Goal: Information Seeking & Learning: Learn about a topic

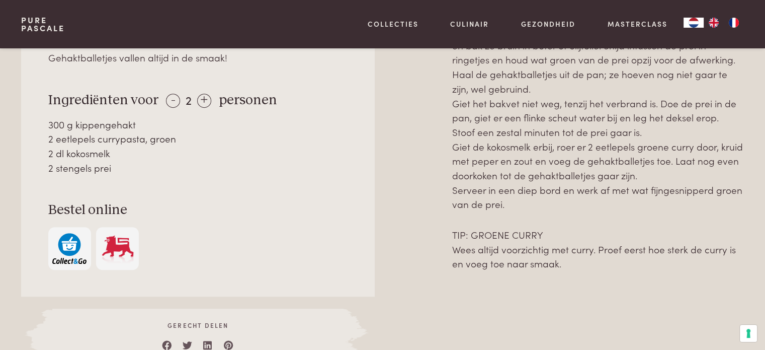
scroll to position [503, 0]
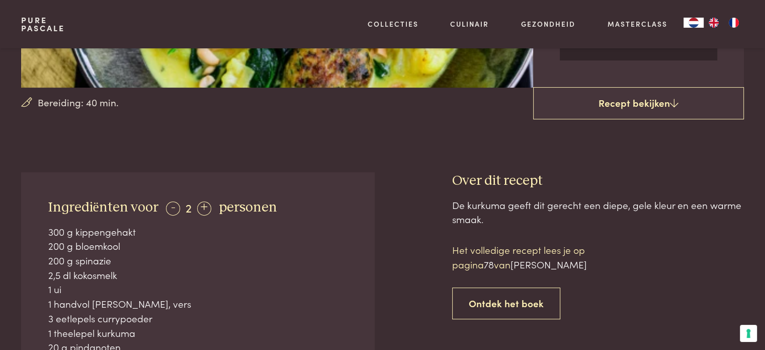
scroll to position [302, 0]
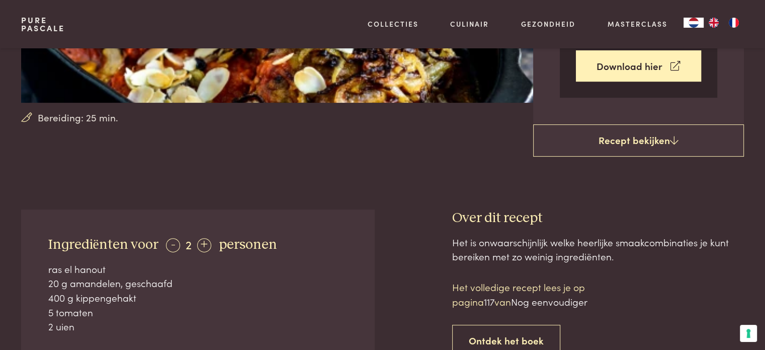
scroll to position [201, 0]
